Goal: Transaction & Acquisition: Purchase product/service

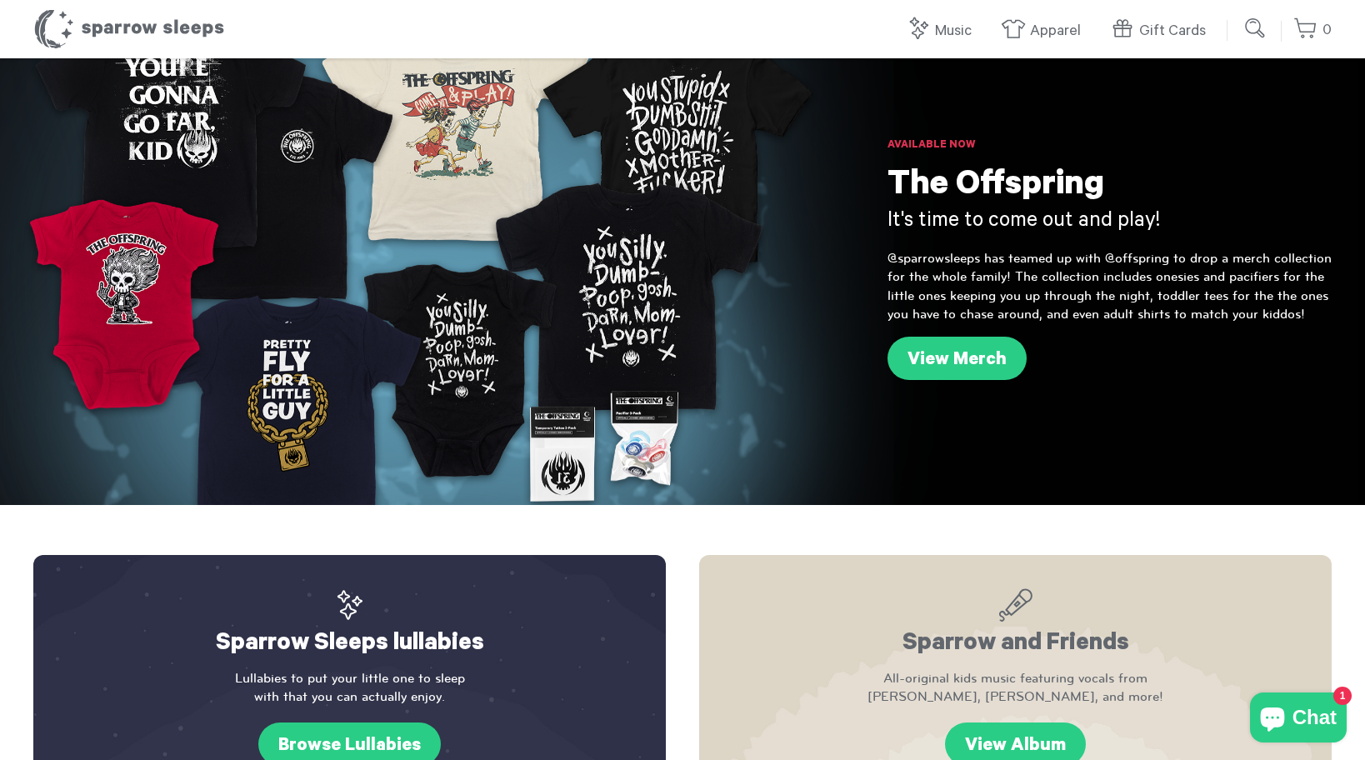
scroll to position [144, 0]
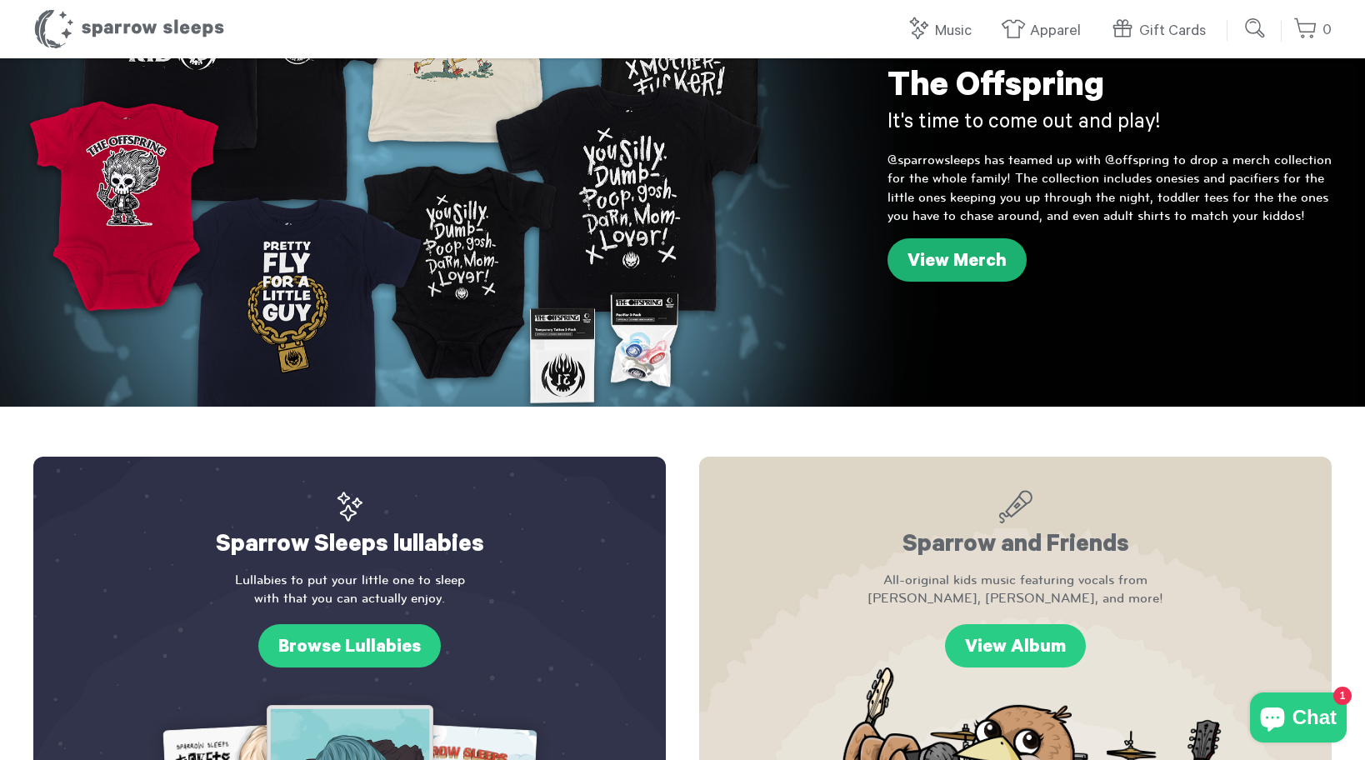
click at [923, 269] on link "View Merch" at bounding box center [956, 259] width 139 height 43
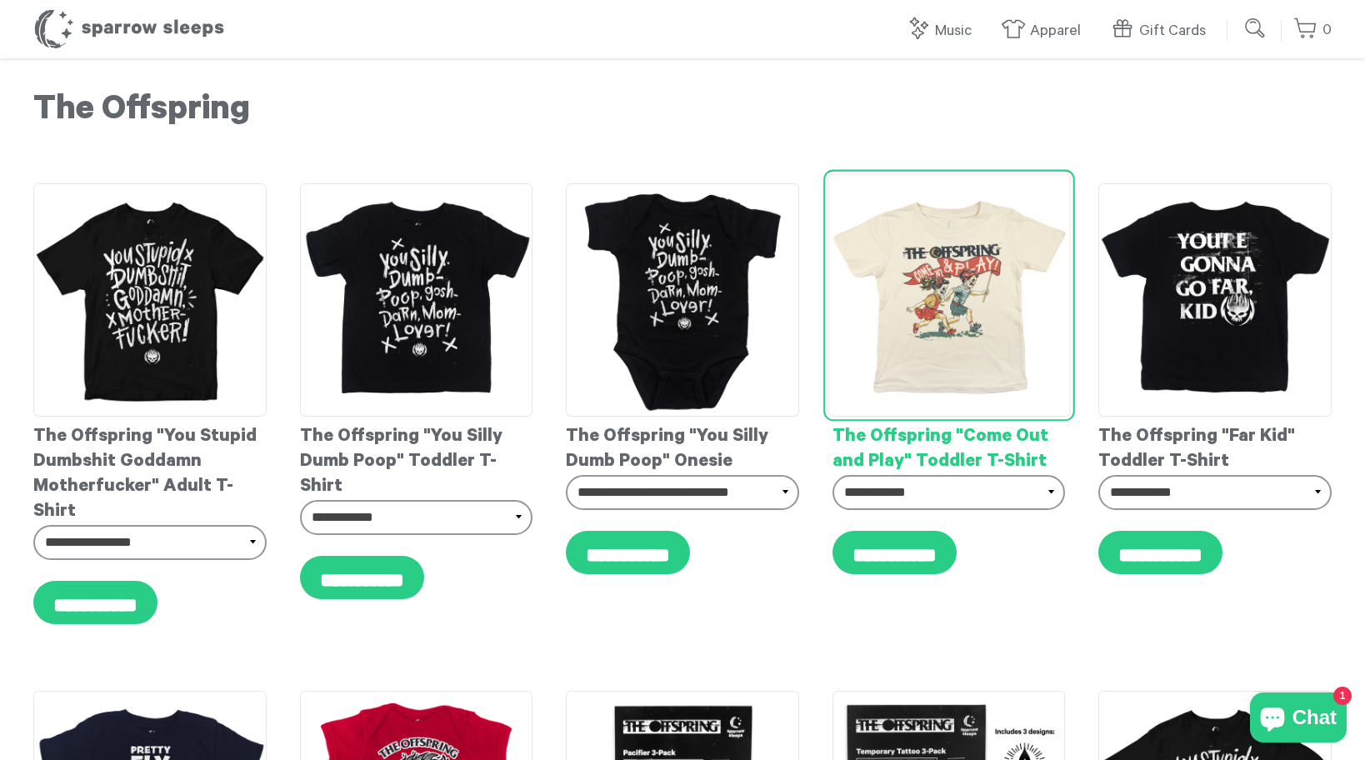
click at [942, 267] on img at bounding box center [948, 295] width 242 height 242
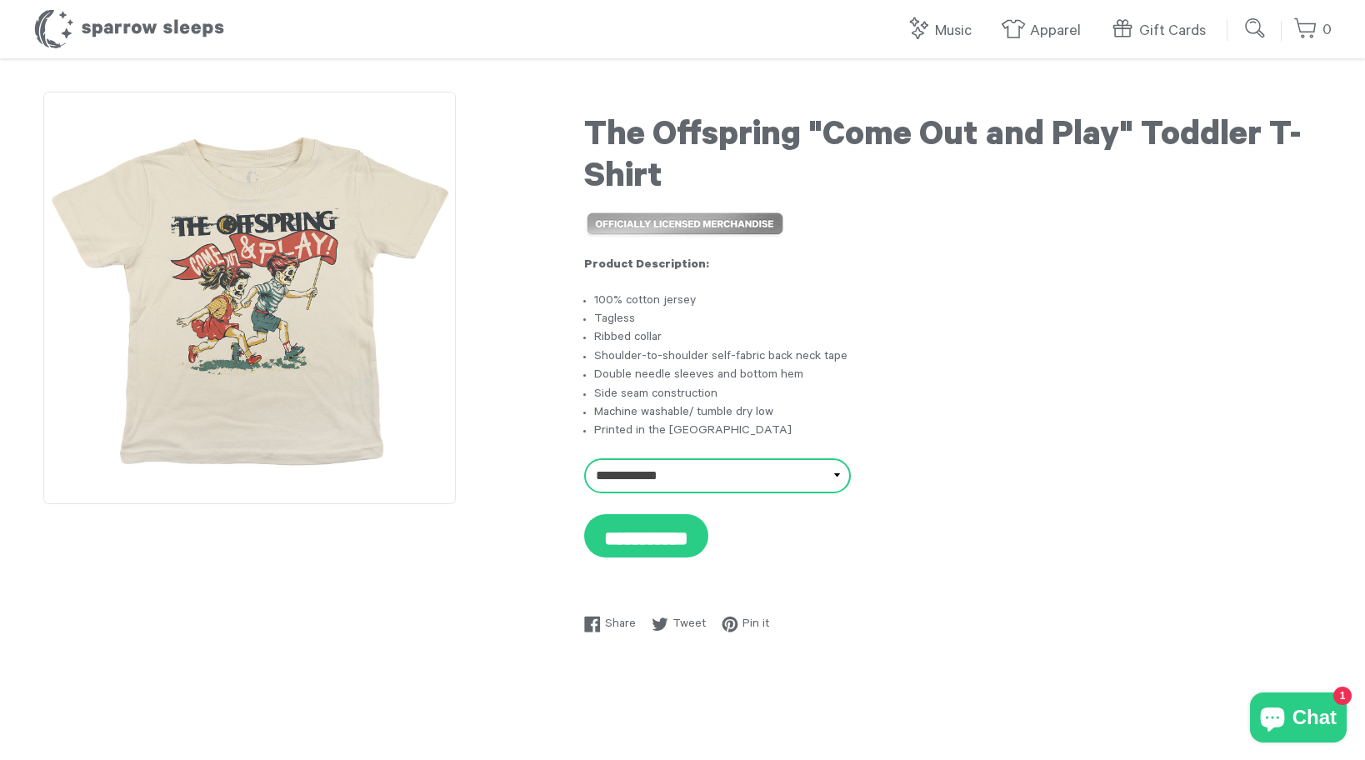
click at [789, 477] on select "**********" at bounding box center [717, 475] width 267 height 35
